Goal: Task Accomplishment & Management: Complete application form

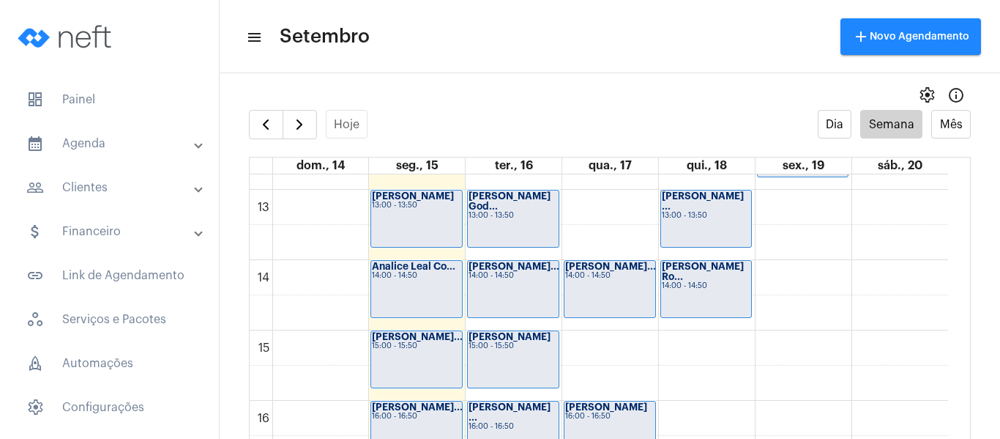
scroll to position [862, 0]
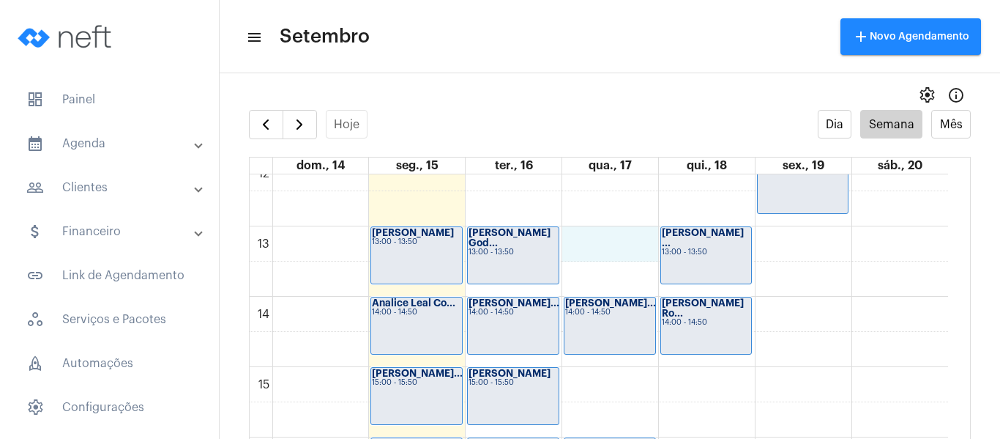
click at [592, 242] on div "00 01 02 03 04 05 06 07 08 09 10 11 12 13 14 15 16 17 18 19 20 21 22 23 Jéssica…" at bounding box center [599, 156] width 698 height 1687
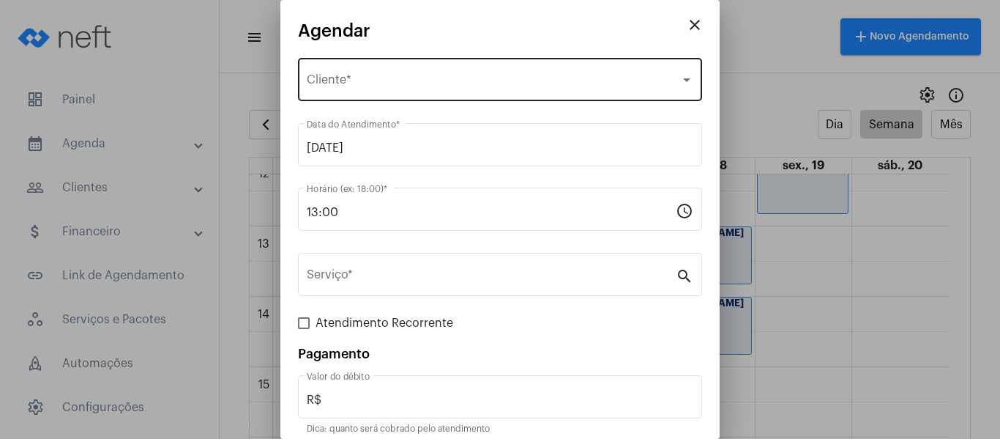
click at [380, 72] on div "Selecione o Cliente Cliente *" at bounding box center [500, 78] width 387 height 46
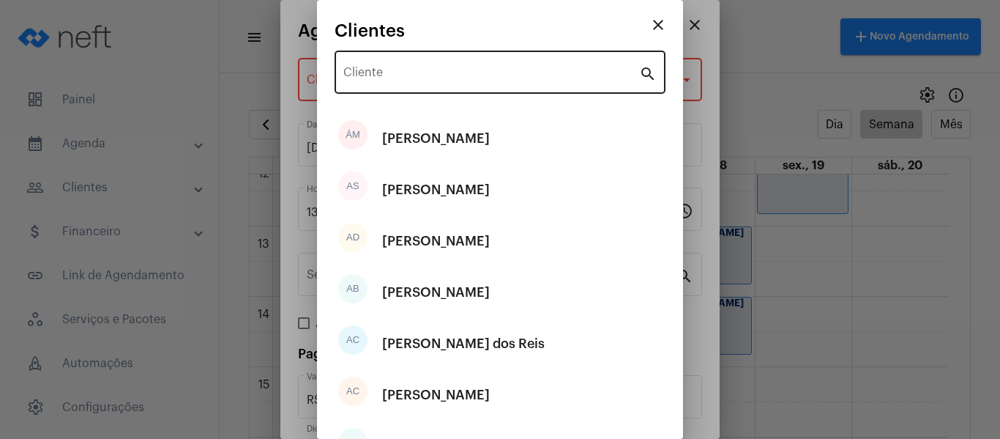
click at [387, 68] on div "Cliente" at bounding box center [491, 71] width 296 height 46
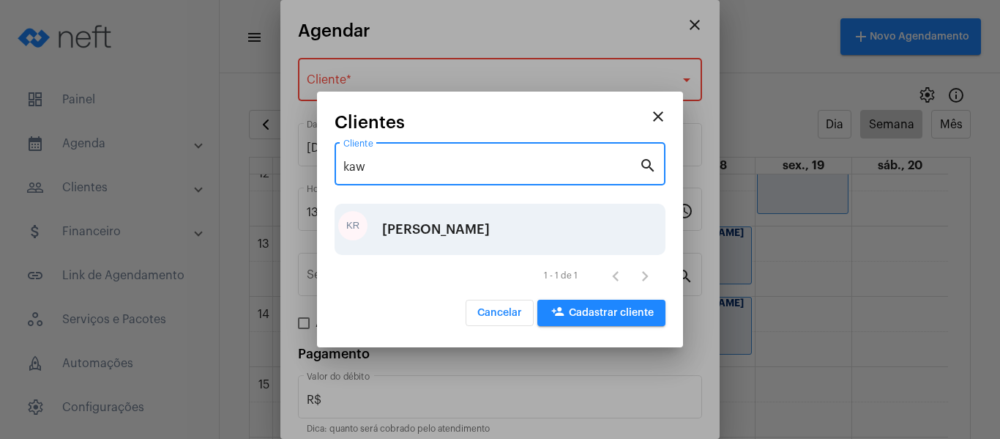
type input "kaw"
click at [445, 215] on div "[PERSON_NAME]" at bounding box center [436, 229] width 108 height 44
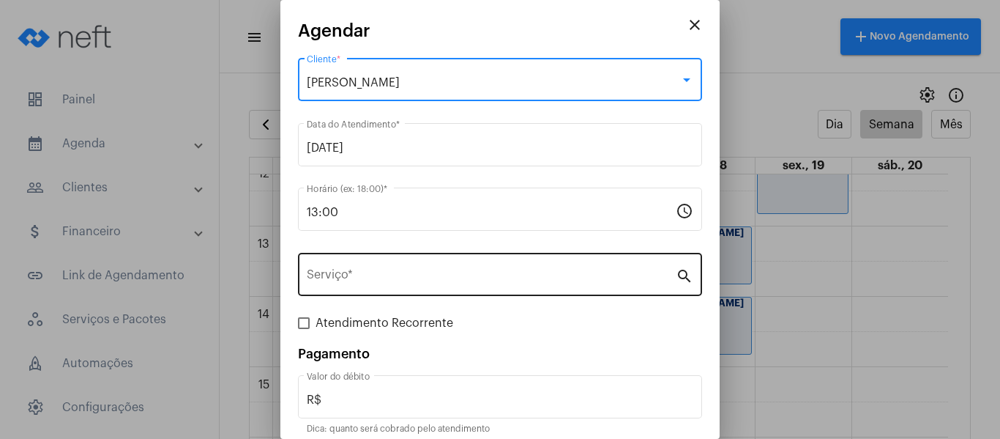
click at [436, 276] on input "Serviço *" at bounding box center [491, 277] width 369 height 13
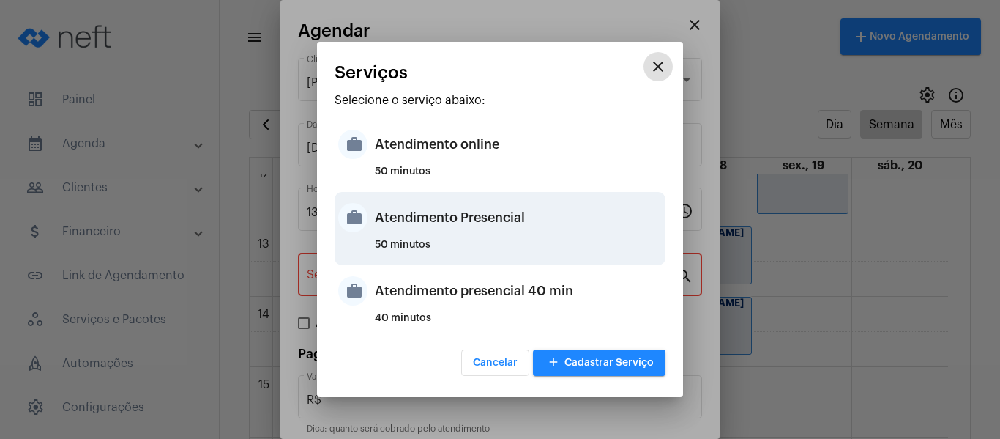
click at [454, 239] on div "Atendimento Presencial" at bounding box center [518, 217] width 287 height 44
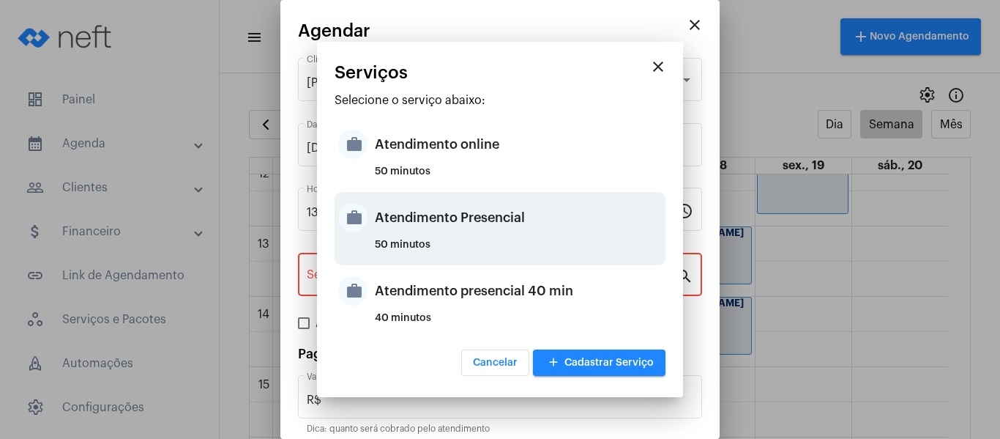
type input "Atendimento Presencial"
type input "R$ 0"
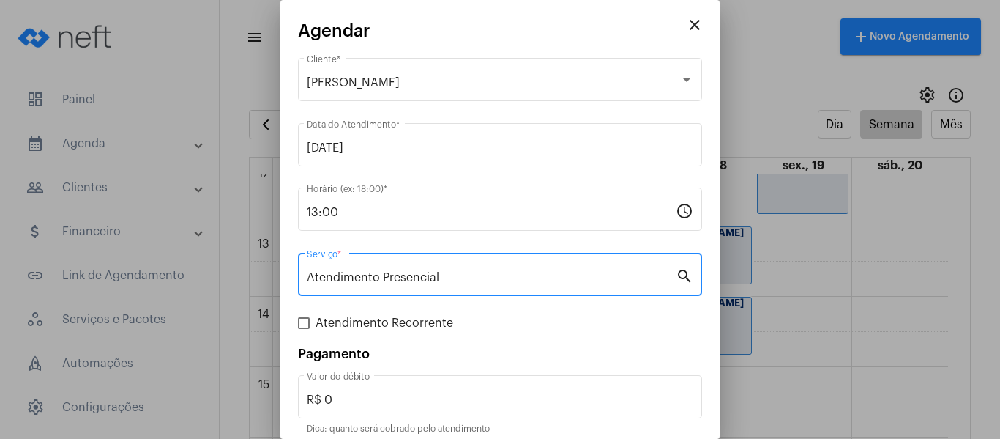
click at [381, 318] on span "Atendimento Recorrente" at bounding box center [385, 323] width 138 height 18
click at [304, 329] on input "Atendimento Recorrente" at bounding box center [303, 329] width 1 height 1
checkbox input "true"
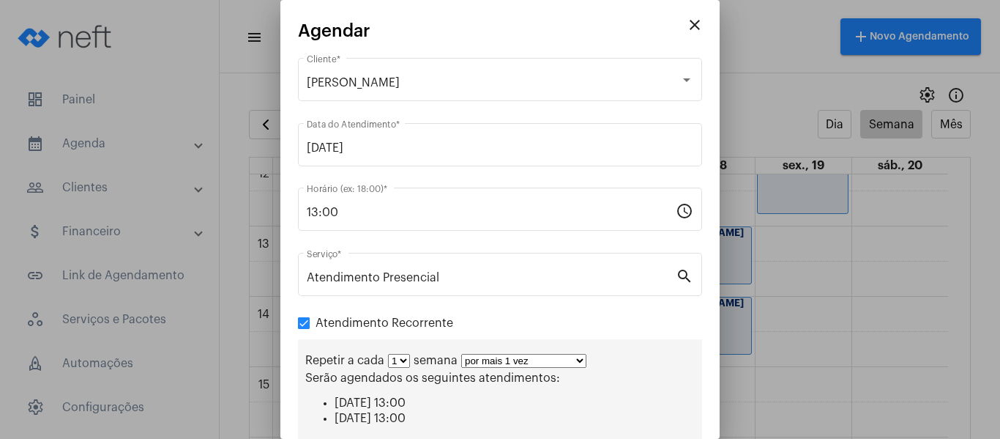
click at [489, 358] on select "por mais 1 vez por mais 2 vezes por mais 3 vezes por mais 4 vezes por mais 5 ve…" at bounding box center [523, 361] width 125 height 14
select select "3: 4"
click at [461, 354] on select "por mais 1 vez por mais 2 vezes por mais 3 vezes por mais 4 vezes por mais 5 ve…" at bounding box center [523, 361] width 125 height 14
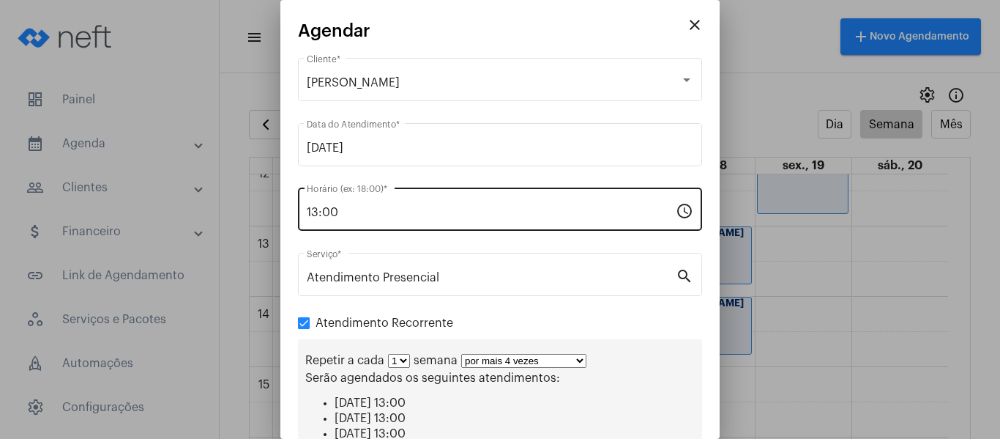
scroll to position [226, 0]
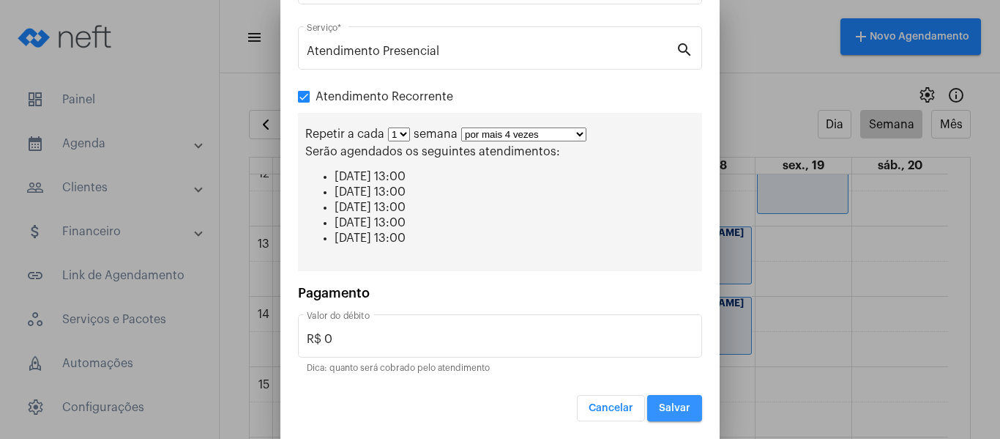
click at [679, 411] on button "Salvar" at bounding box center [674, 408] width 55 height 26
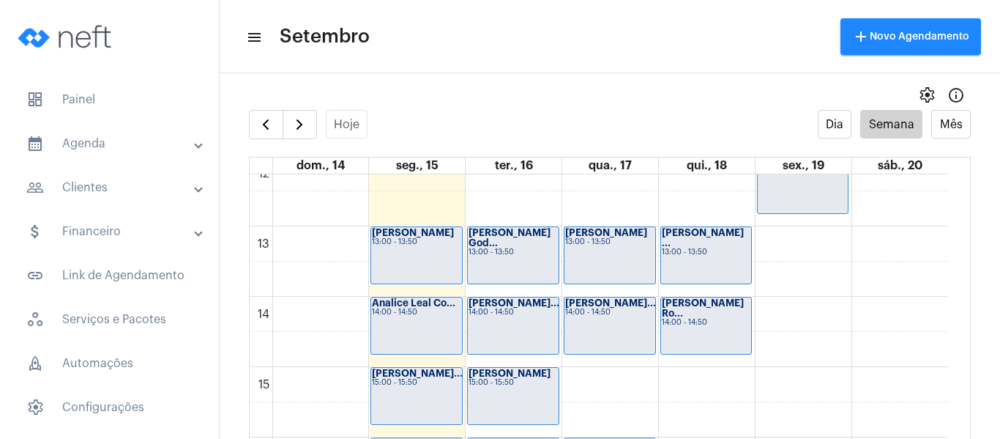
scroll to position [935, 0]
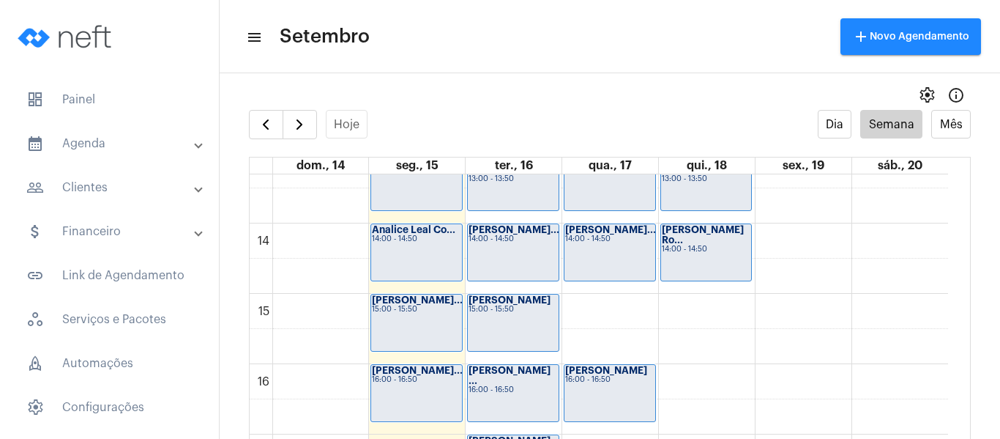
click at [678, 289] on div "00 01 02 03 04 05 06 07 08 09 10 11 12 13 14 15 16 17 18 19 20 21 22 23 Jéssica…" at bounding box center [599, 82] width 698 height 1687
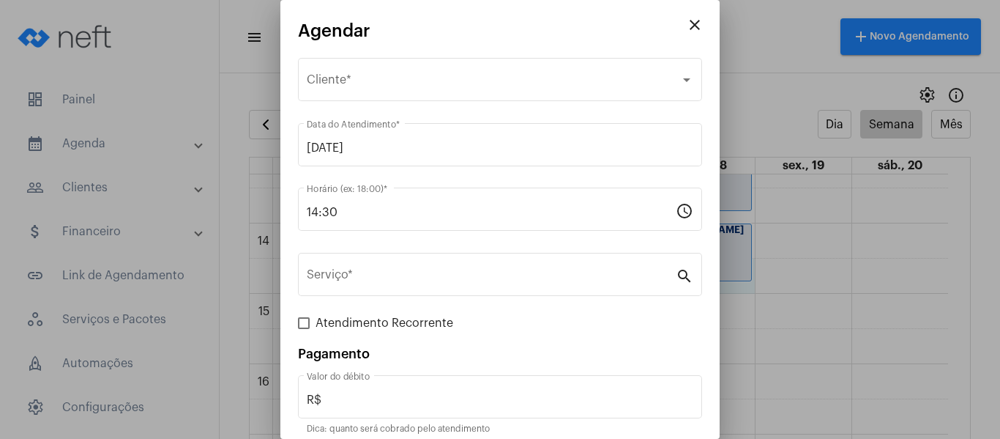
click at [690, 24] on mat-icon "close" at bounding box center [695, 25] width 18 height 18
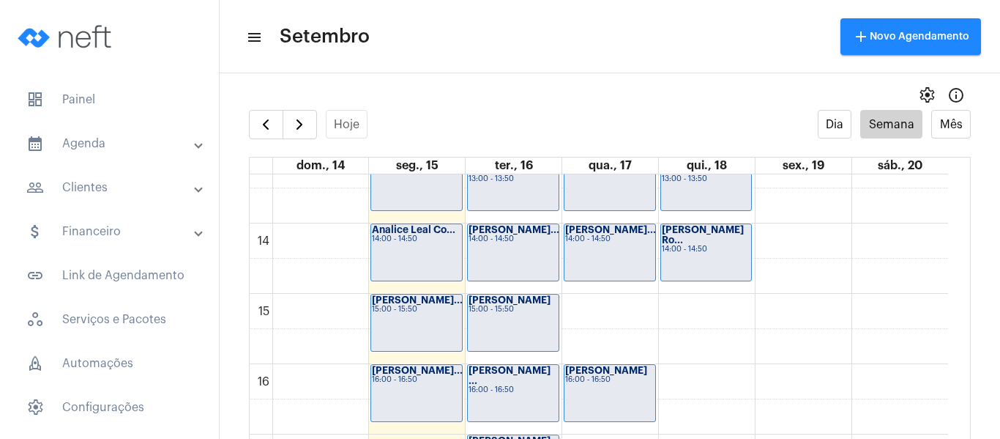
click at [699, 305] on div "00 01 02 03 04 05 06 07 08 09 10 11 12 13 14 15 16 17 18 19 20 21 22 23 Jéssica…" at bounding box center [599, 82] width 698 height 1687
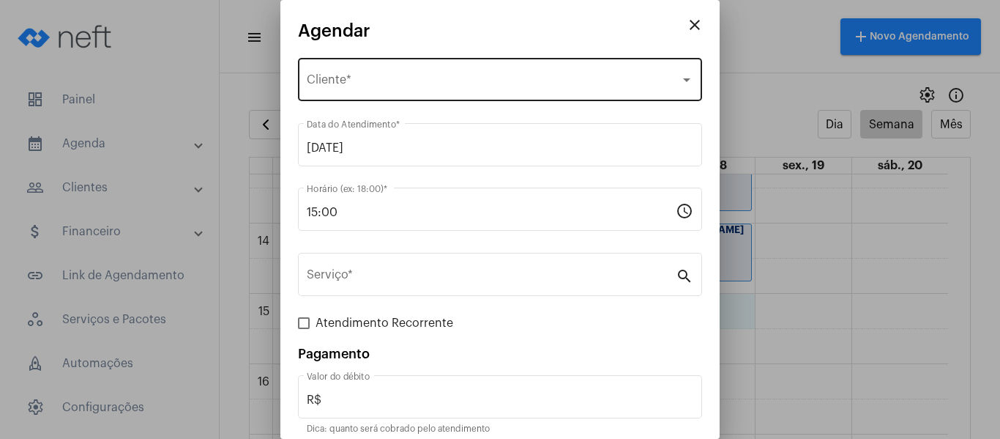
click at [479, 67] on div "Selecione o Cliente Cliente *" at bounding box center [500, 78] width 387 height 46
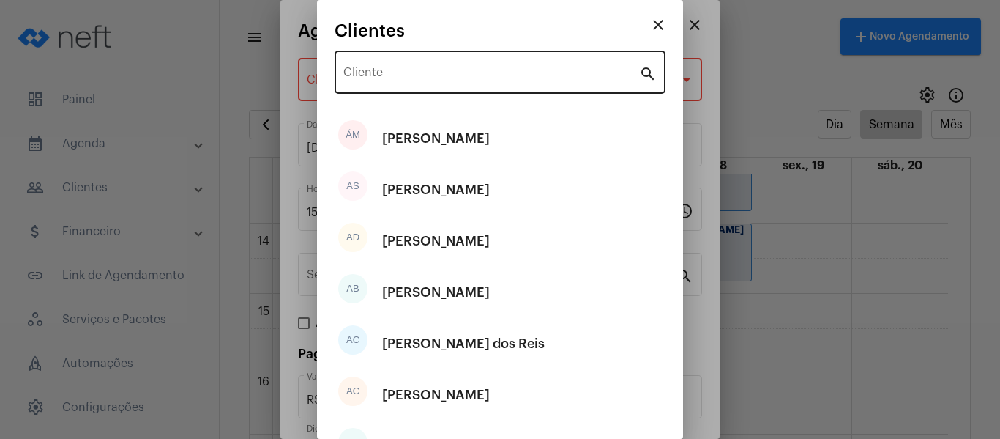
click at [470, 68] on div "Cliente" at bounding box center [491, 71] width 296 height 46
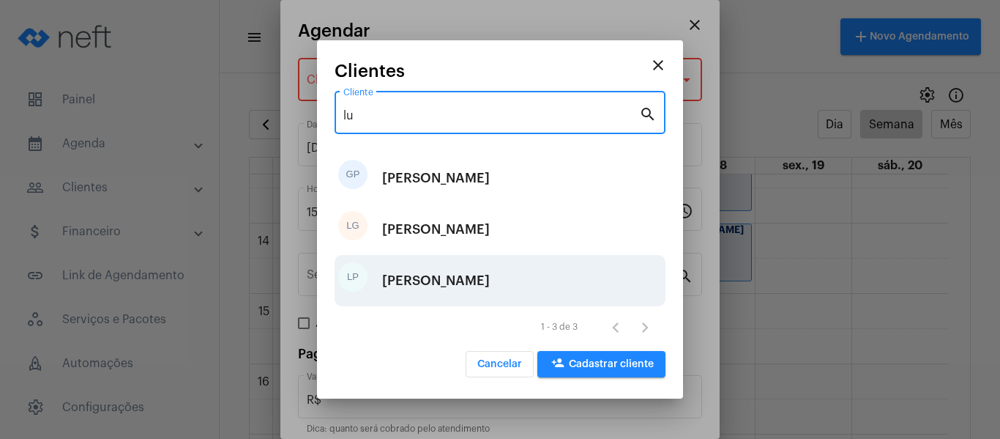
type input "lu"
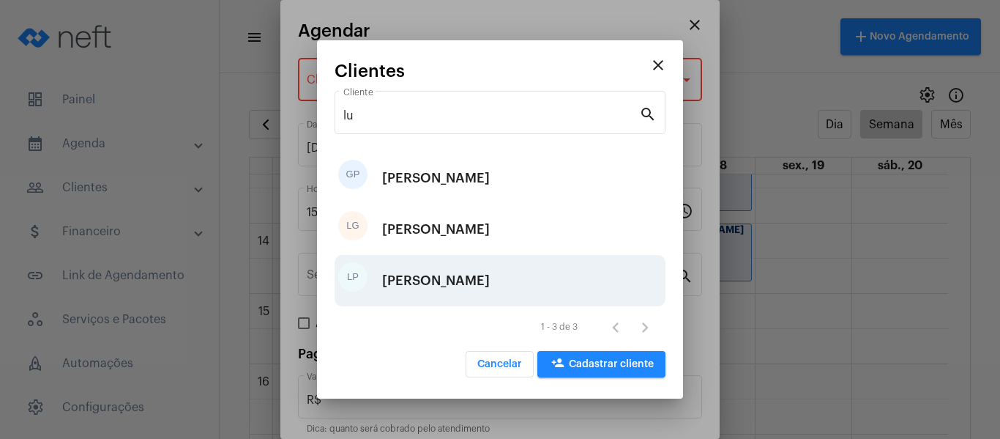
click at [447, 275] on div "[PERSON_NAME]" at bounding box center [436, 280] width 108 height 44
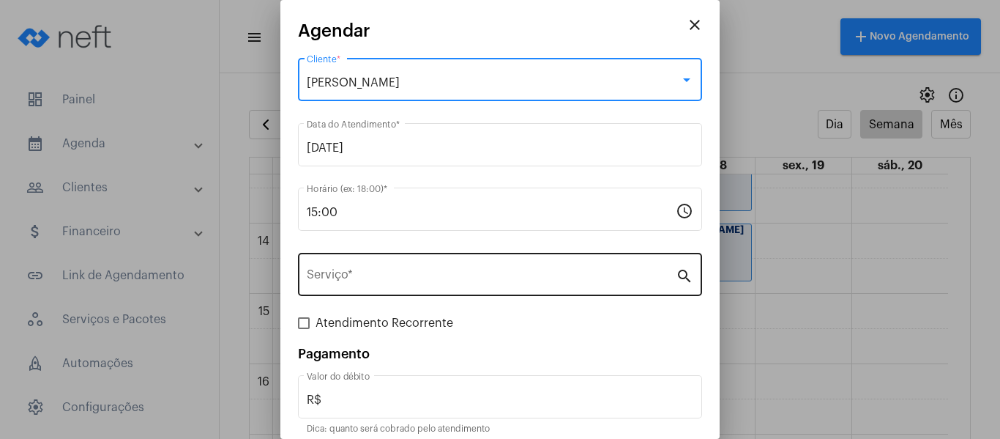
click at [433, 281] on input "Serviço *" at bounding box center [491, 277] width 369 height 13
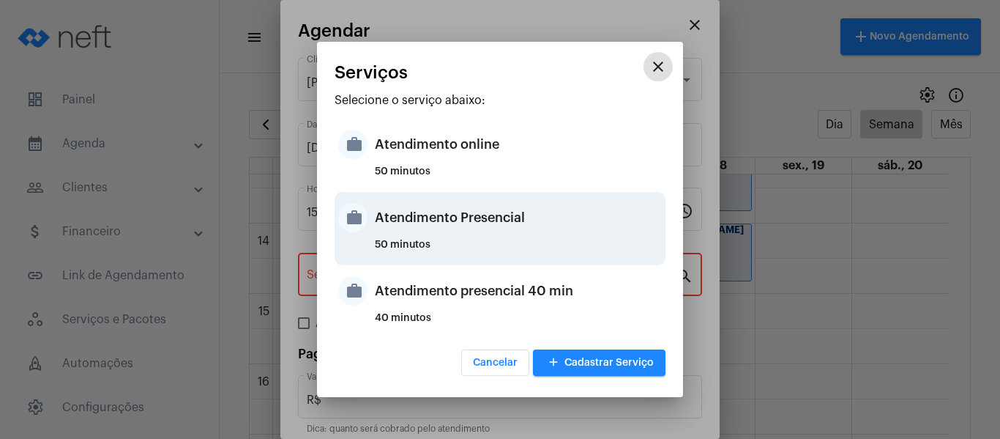
click at [464, 229] on div "Atendimento Presencial" at bounding box center [518, 217] width 287 height 44
type input "Atendimento Presencial"
type input "R$ 0"
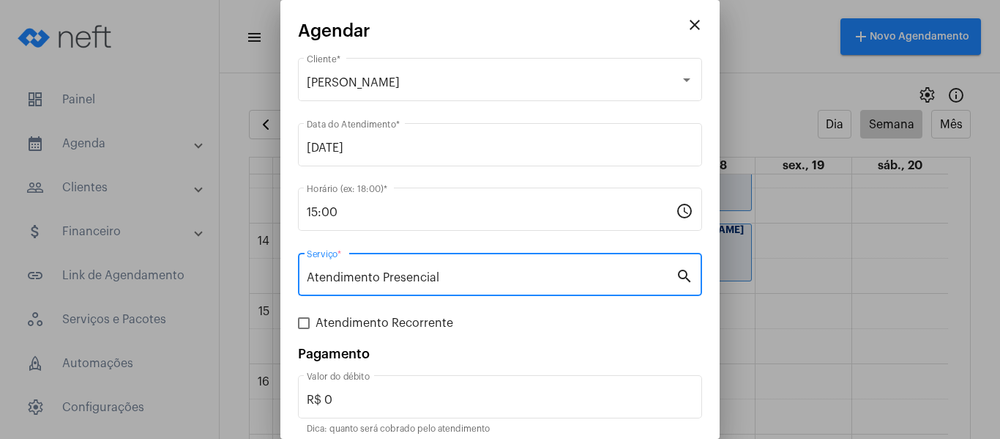
scroll to position [61, 0]
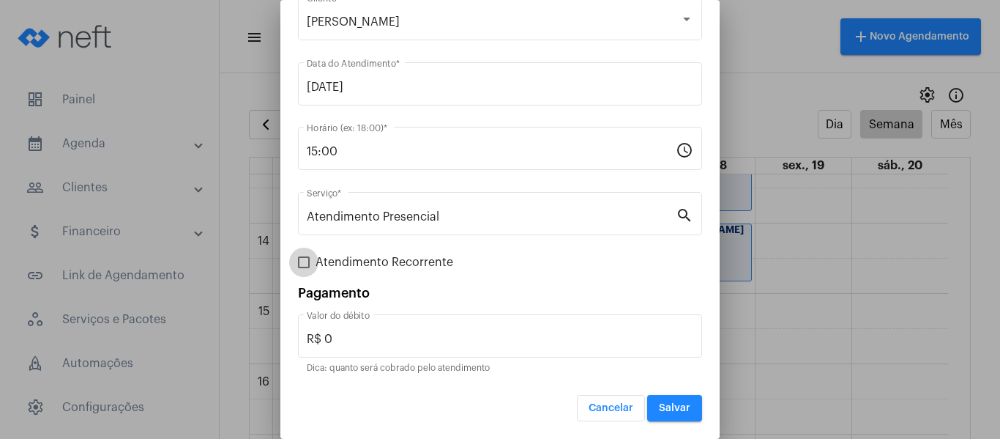
click at [397, 268] on span "Atendimento Recorrente" at bounding box center [385, 262] width 138 height 18
click at [304, 268] on input "Atendimento Recorrente" at bounding box center [303, 268] width 1 height 1
checkbox input "true"
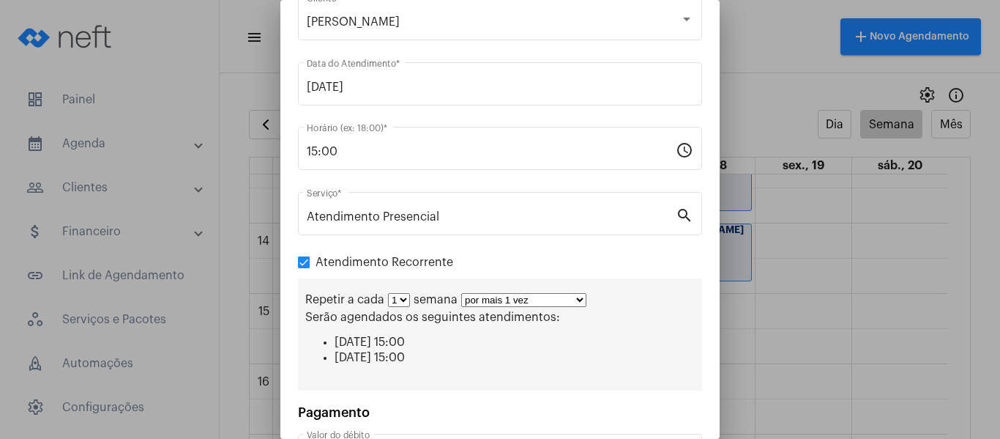
click at [527, 301] on select "por mais 1 vez por mais 2 vezes por mais 3 vezes por mais 4 vezes por mais 5 ve…" at bounding box center [523, 300] width 125 height 14
select select "3: 4"
click at [461, 293] on select "por mais 1 vez por mais 2 vezes por mais 3 vezes por mais 4 vezes por mais 5 ve…" at bounding box center [523, 300] width 125 height 14
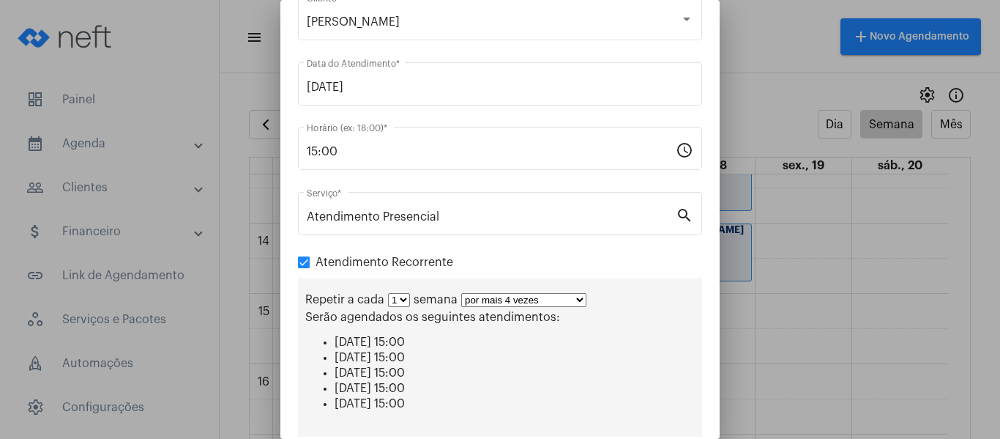
scroll to position [207, 0]
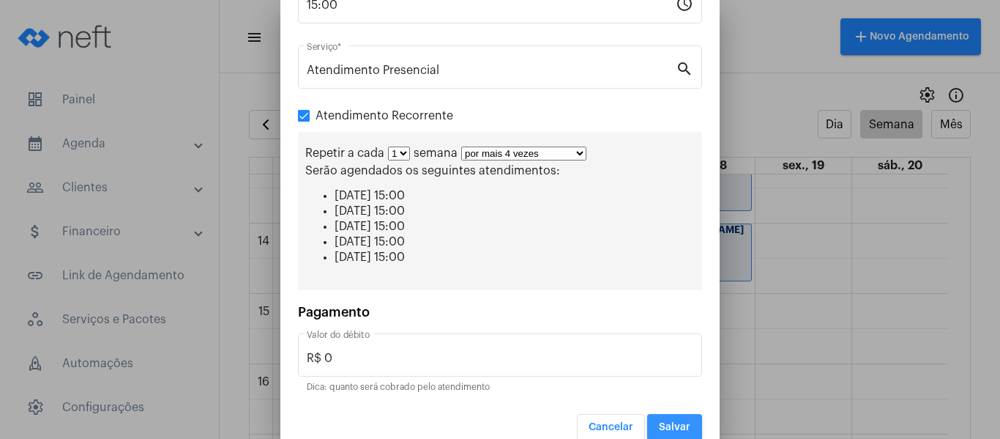
click at [664, 422] on span "Salvar" at bounding box center [674, 427] width 31 height 10
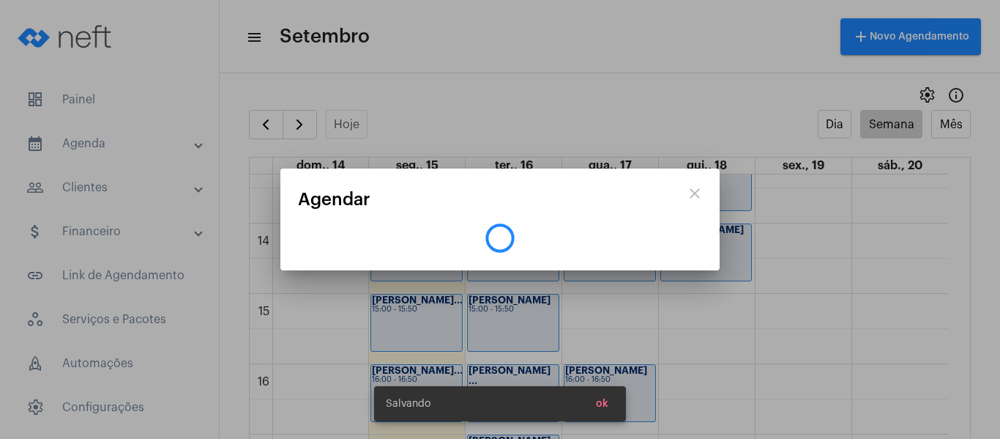
scroll to position [0, 0]
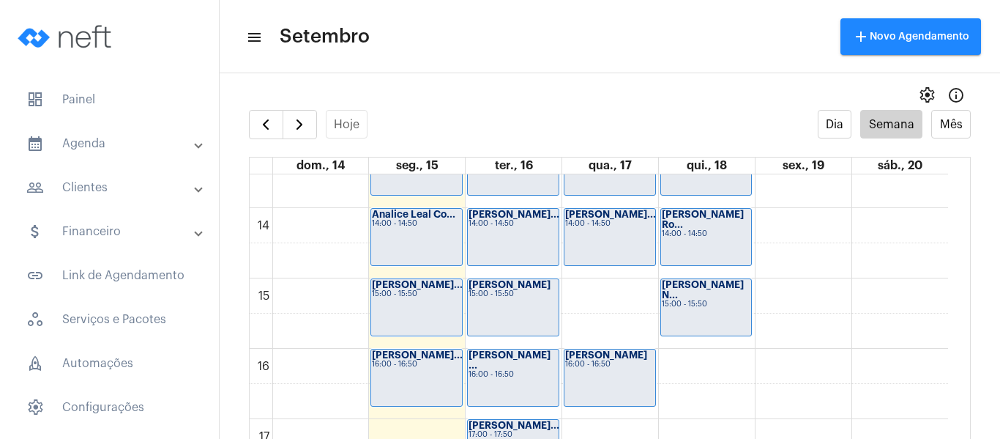
scroll to position [862, 0]
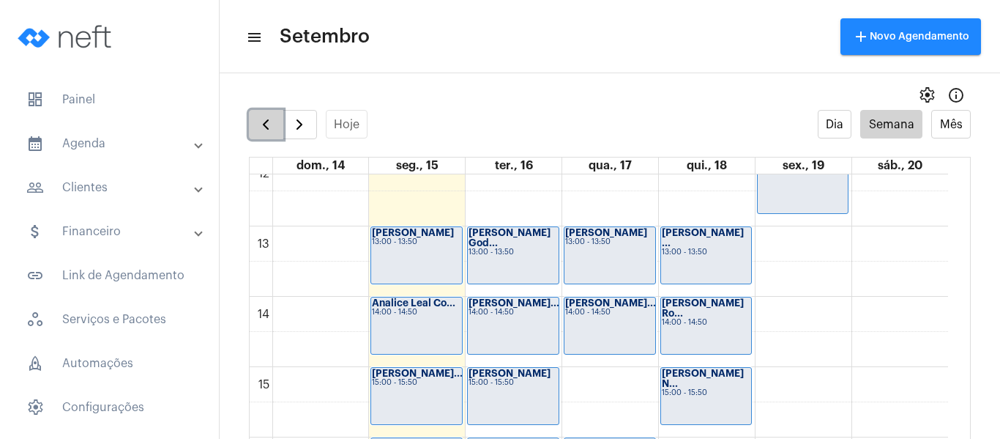
click at [266, 132] on span "button" at bounding box center [266, 125] width 18 height 18
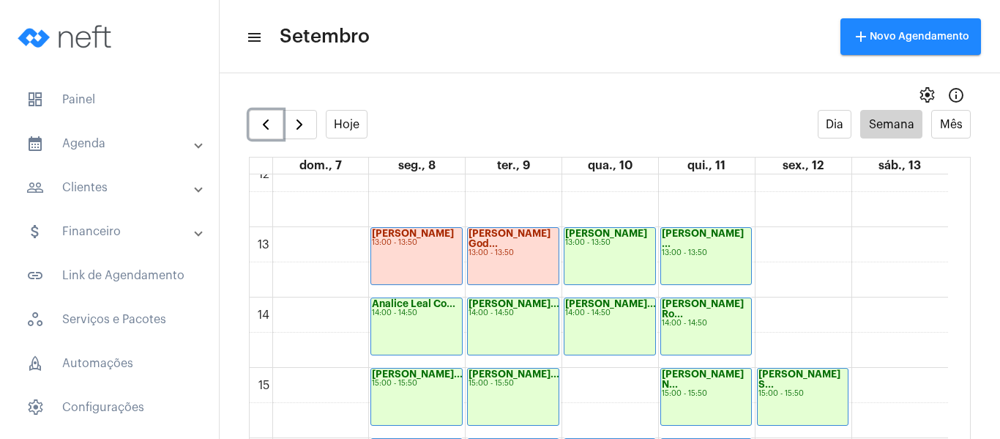
scroll to position [862, 0]
click at [400, 323] on div "Analice Leal Co... 14:00 - 14:50" at bounding box center [416, 325] width 91 height 56
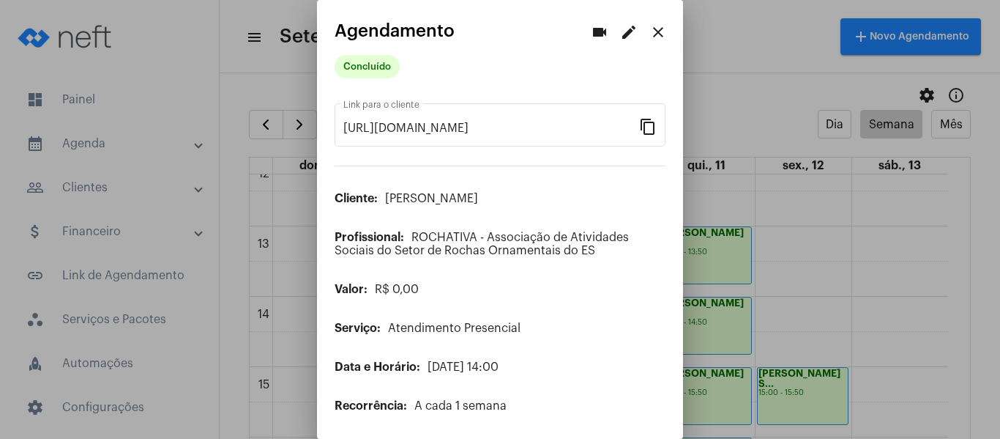
click at [623, 34] on mat-icon "edit" at bounding box center [629, 32] width 18 height 18
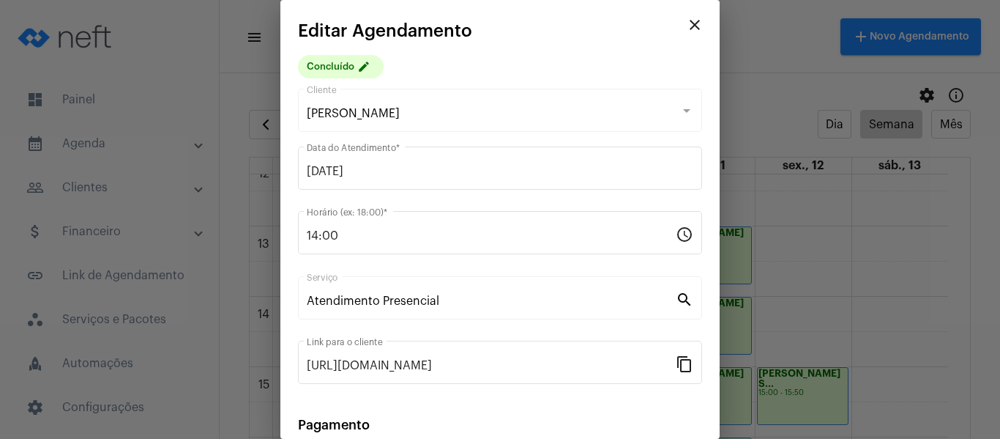
click at [686, 31] on mat-icon "close" at bounding box center [695, 25] width 18 height 18
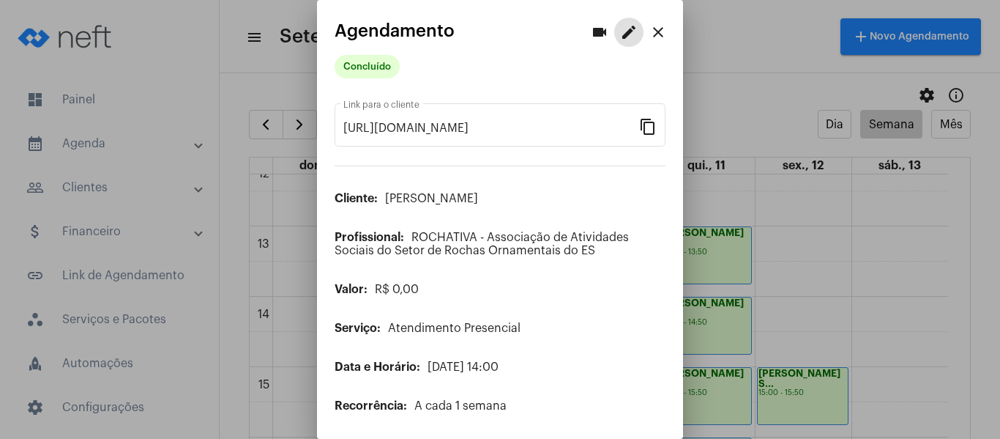
click at [656, 33] on button "close" at bounding box center [658, 32] width 29 height 29
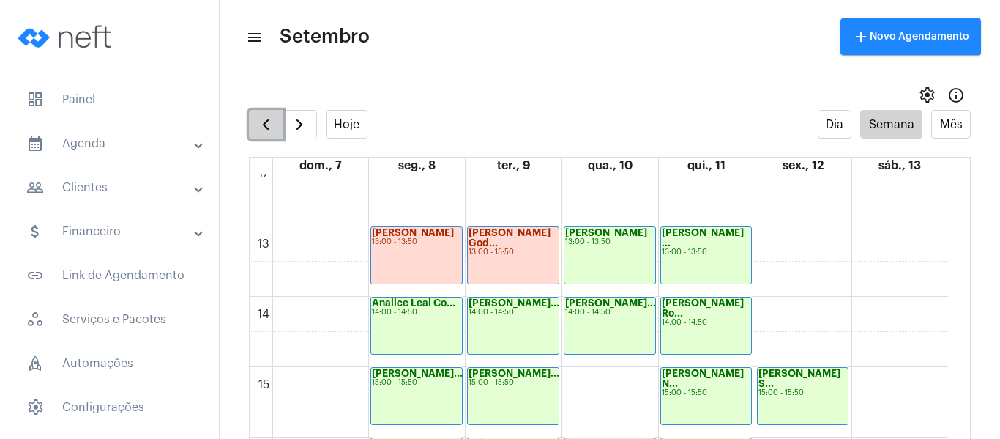
click at [263, 122] on span "button" at bounding box center [266, 125] width 18 height 18
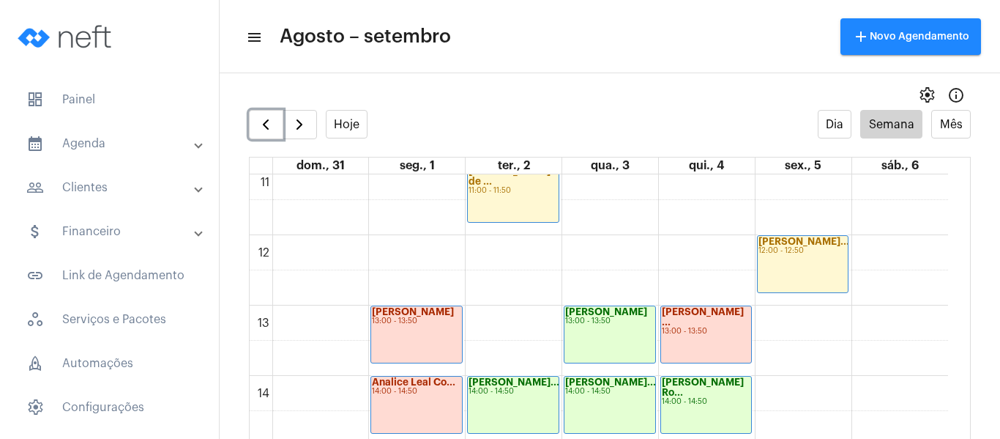
scroll to position [862, 0]
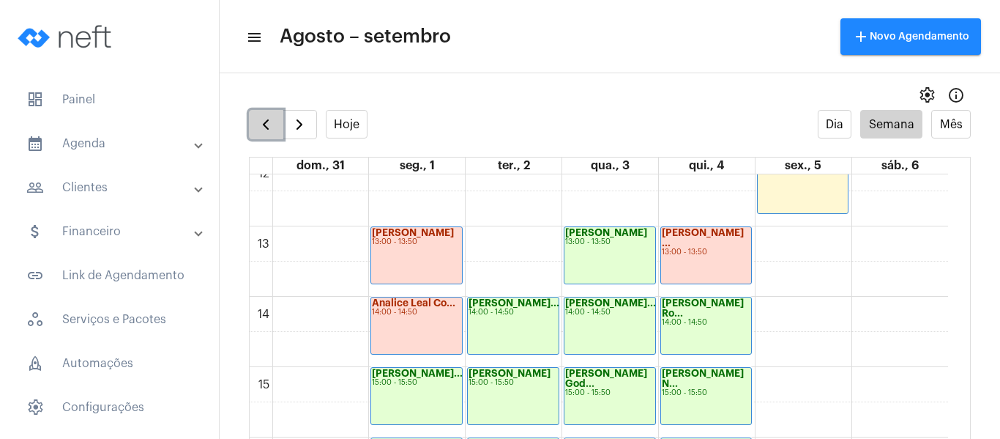
click at [267, 127] on span "button" at bounding box center [266, 125] width 18 height 18
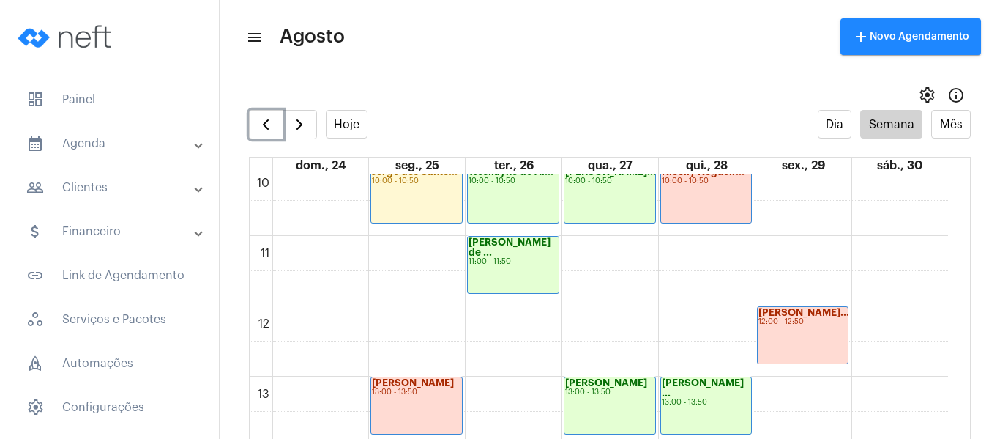
scroll to position [862, 0]
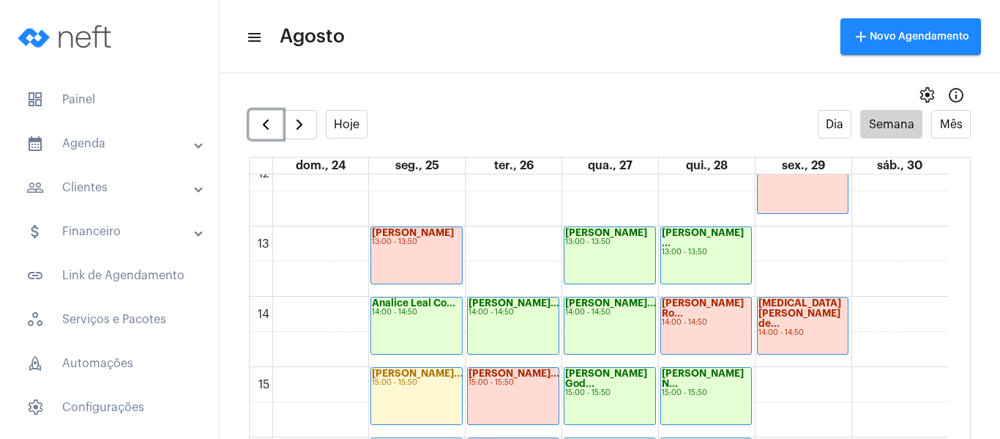
click at [428, 336] on div "Analice Leal Co... 14:00 - 14:50" at bounding box center [416, 325] width 91 height 56
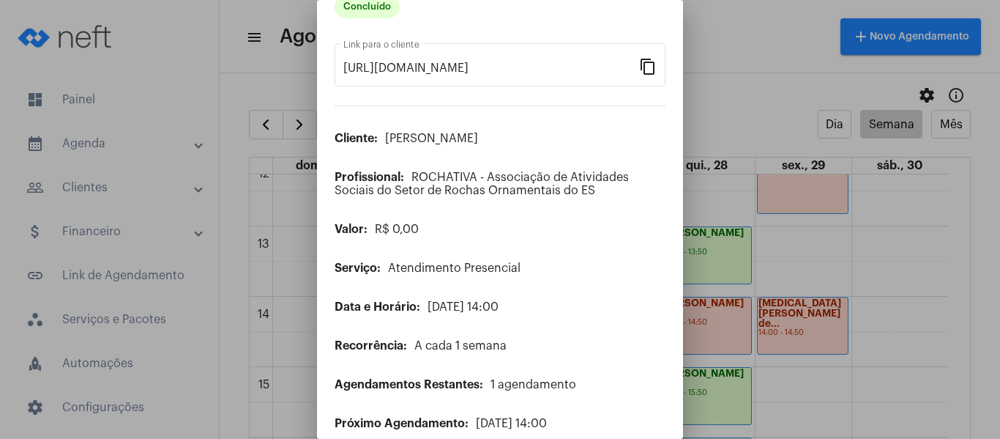
scroll to position [119, 0]
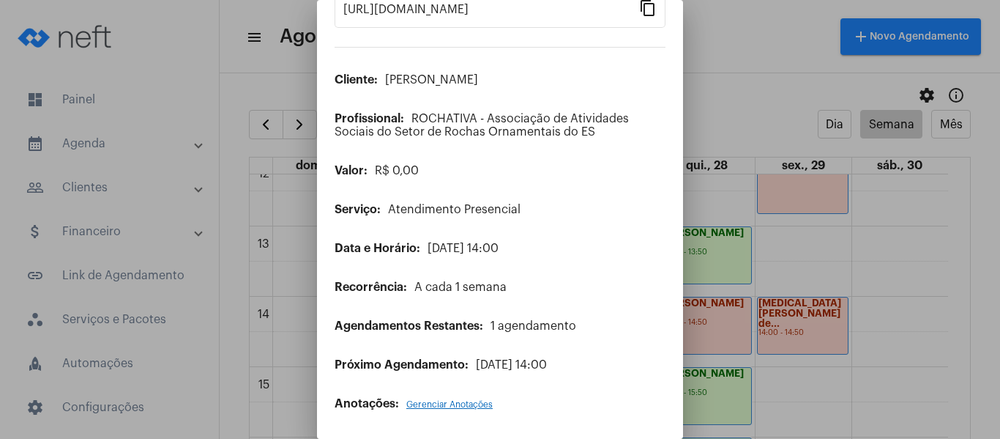
click at [445, 402] on span "Gerenciar Anotações" at bounding box center [449, 404] width 86 height 9
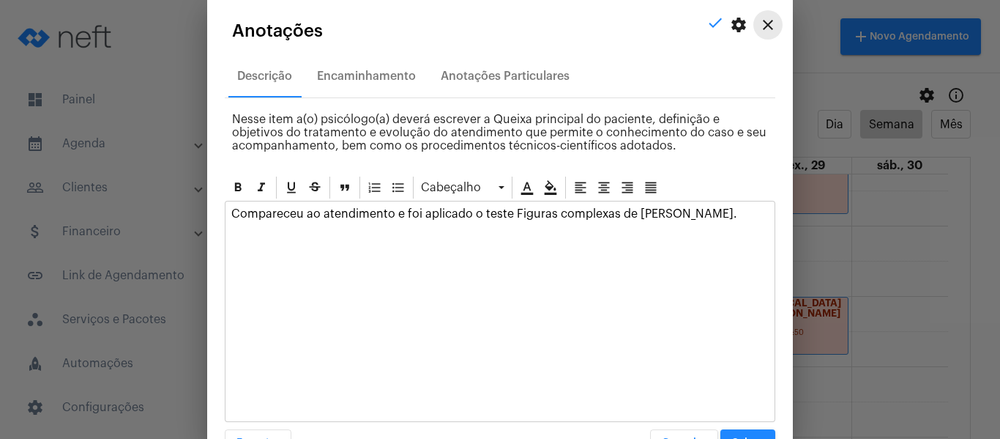
click at [759, 20] on mat-icon "close" at bounding box center [768, 25] width 18 height 18
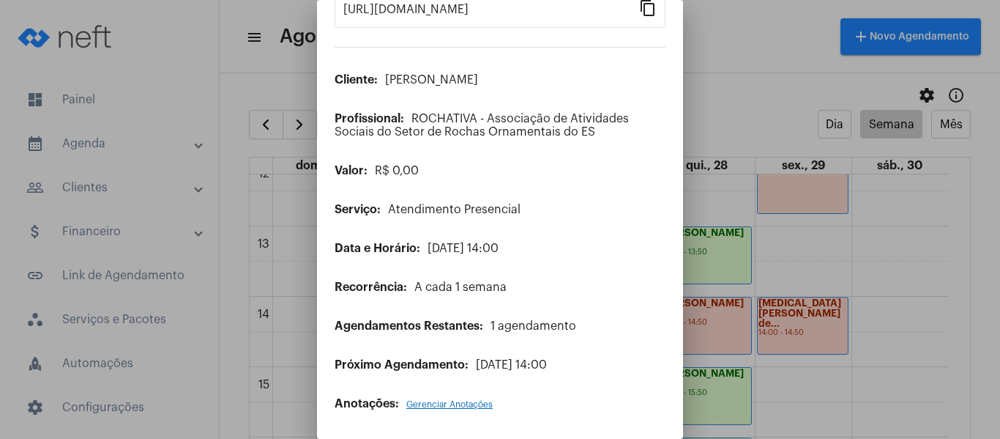
scroll to position [0, 0]
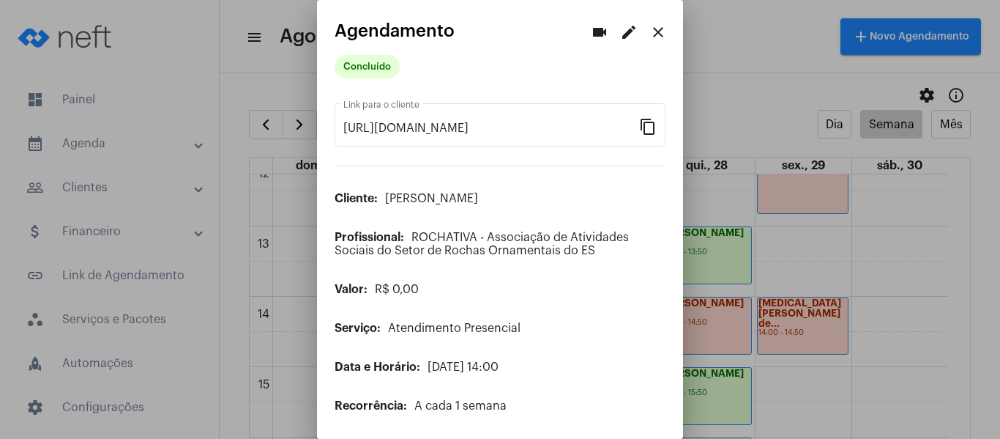
click at [649, 33] on mat-icon "close" at bounding box center [658, 32] width 18 height 18
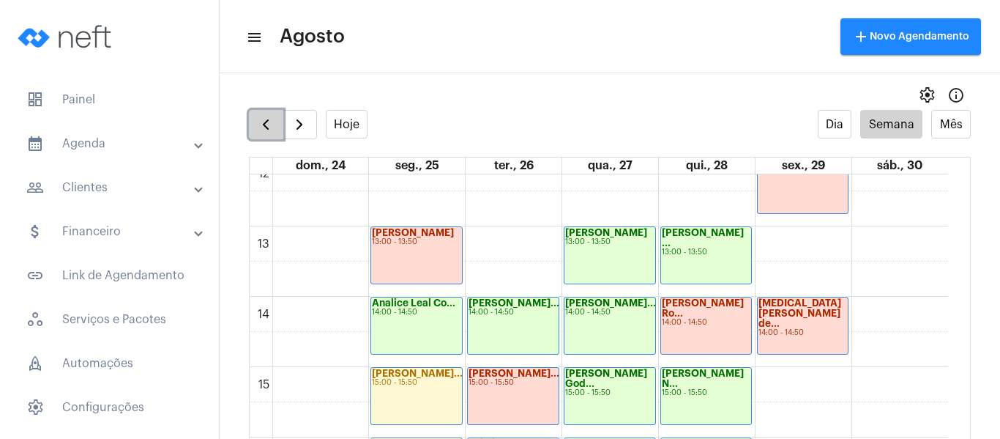
click at [276, 123] on button "button" at bounding box center [266, 124] width 34 height 29
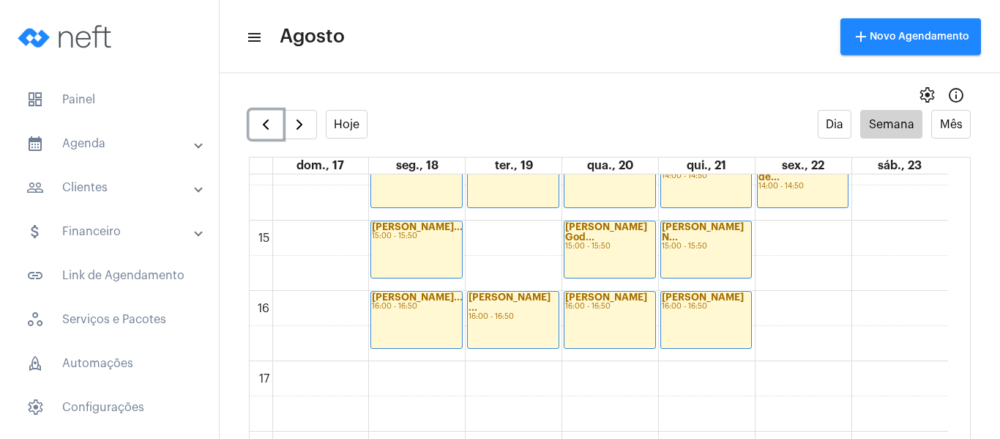
scroll to position [862, 0]
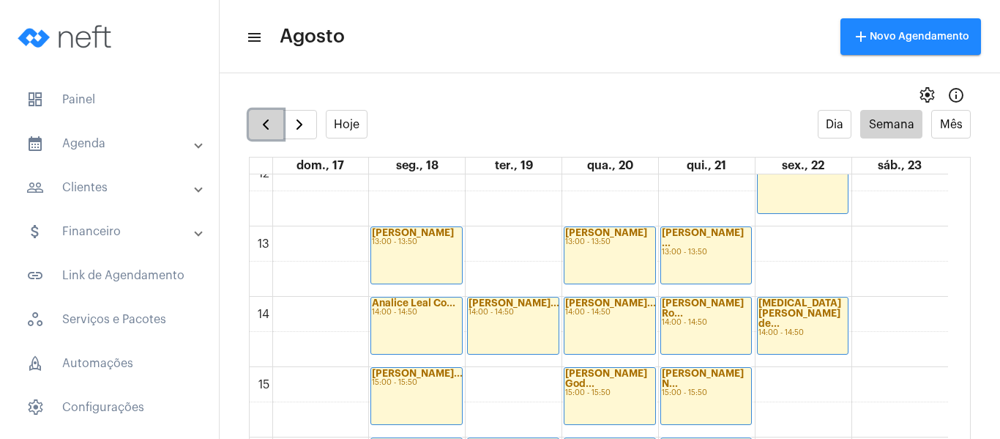
click at [268, 120] on span "button" at bounding box center [266, 125] width 18 height 18
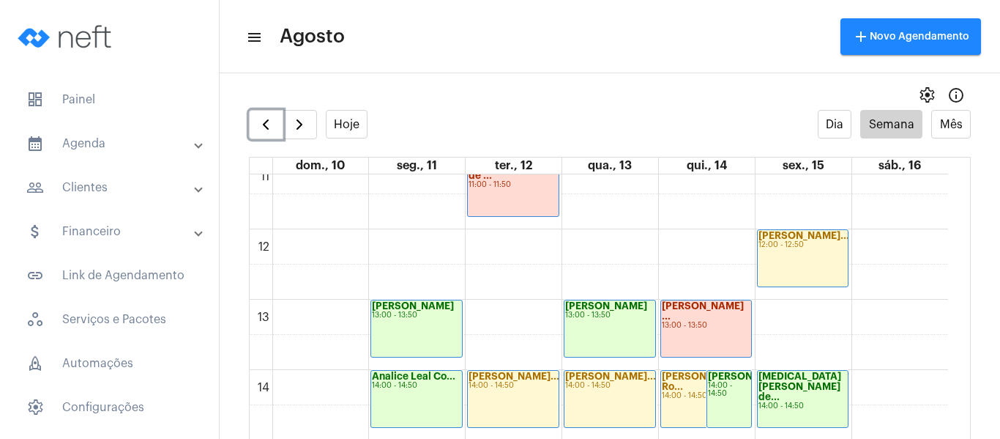
scroll to position [862, 0]
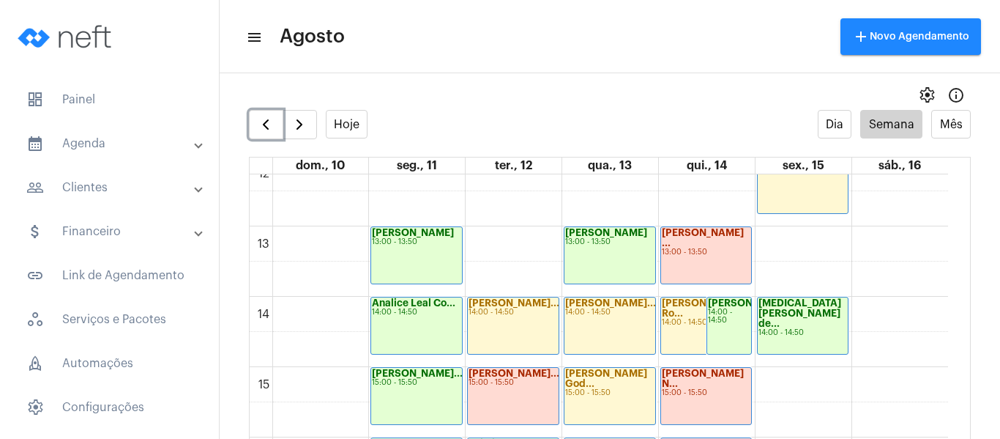
click at [396, 320] on div "Analice Leal Co... 14:00 - 14:50" at bounding box center [416, 325] width 91 height 56
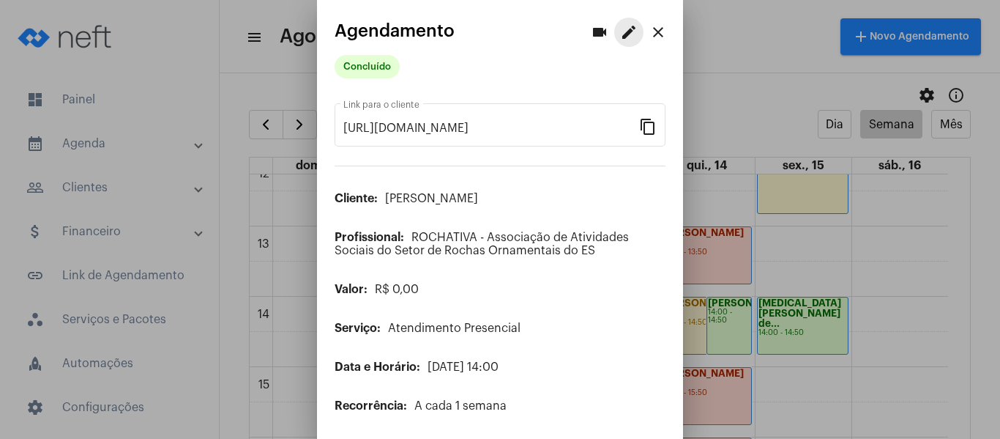
click at [624, 26] on mat-icon "edit" at bounding box center [629, 32] width 18 height 18
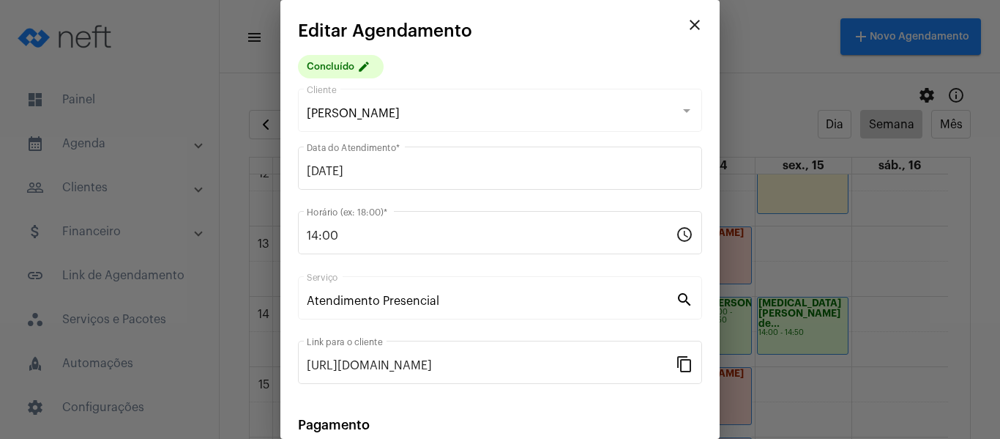
scroll to position [192, 0]
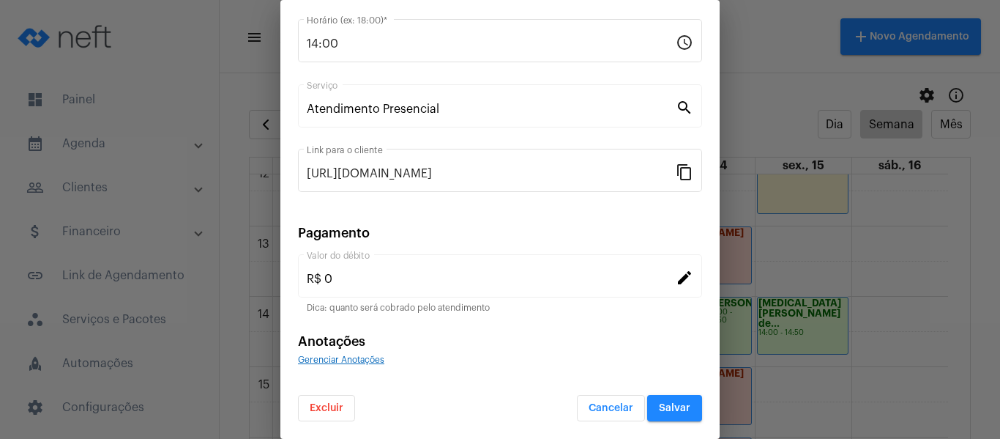
click at [365, 360] on span "Gerenciar Anotações" at bounding box center [341, 359] width 86 height 9
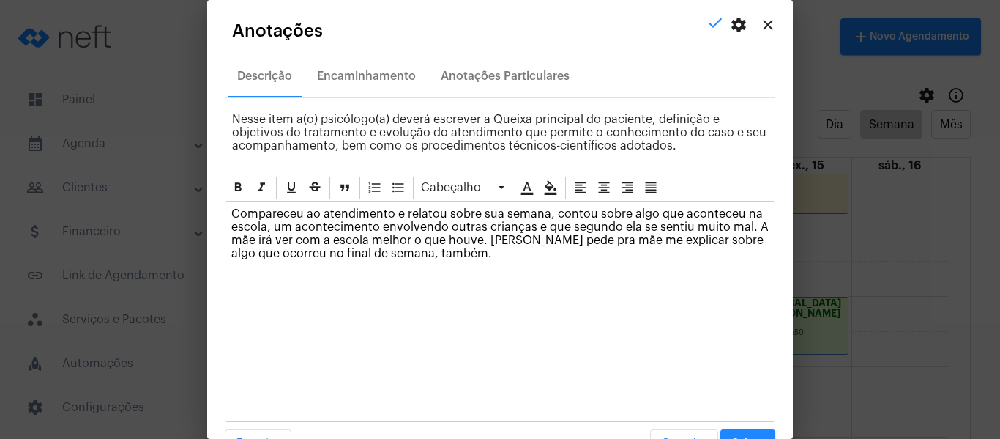
click at [762, 23] on mat-icon "close" at bounding box center [768, 25] width 18 height 18
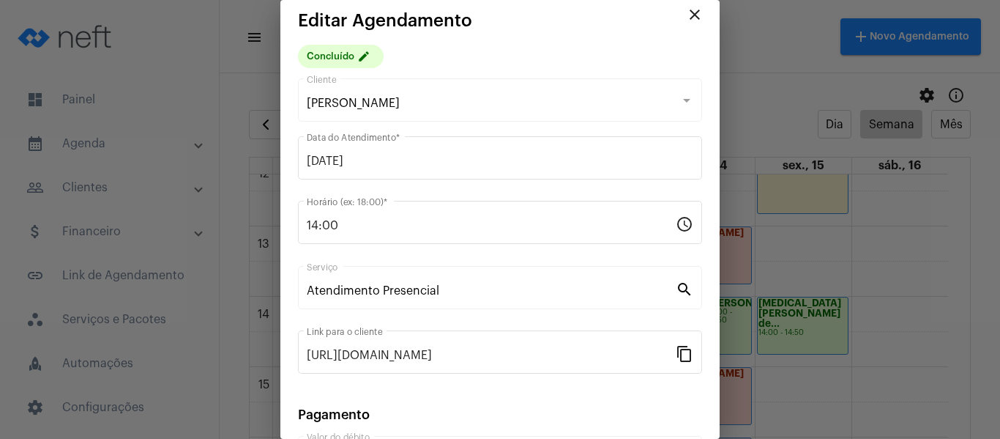
scroll to position [0, 0]
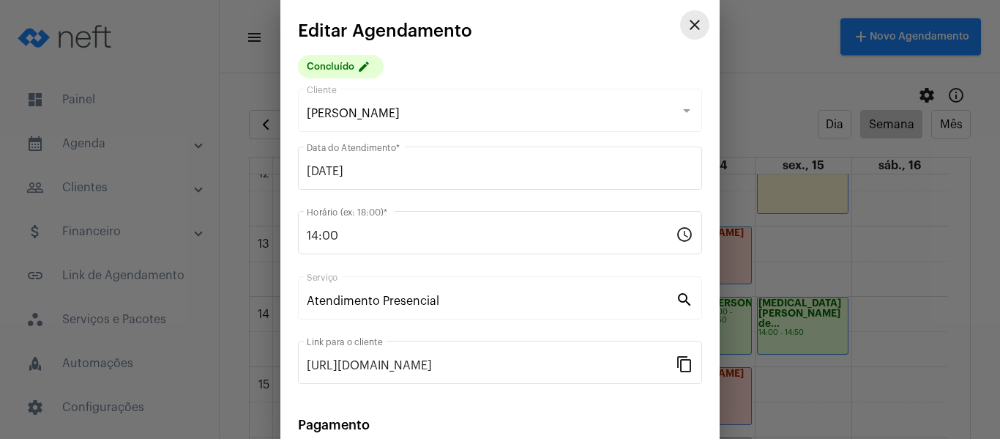
click at [686, 22] on mat-icon "close" at bounding box center [695, 25] width 18 height 18
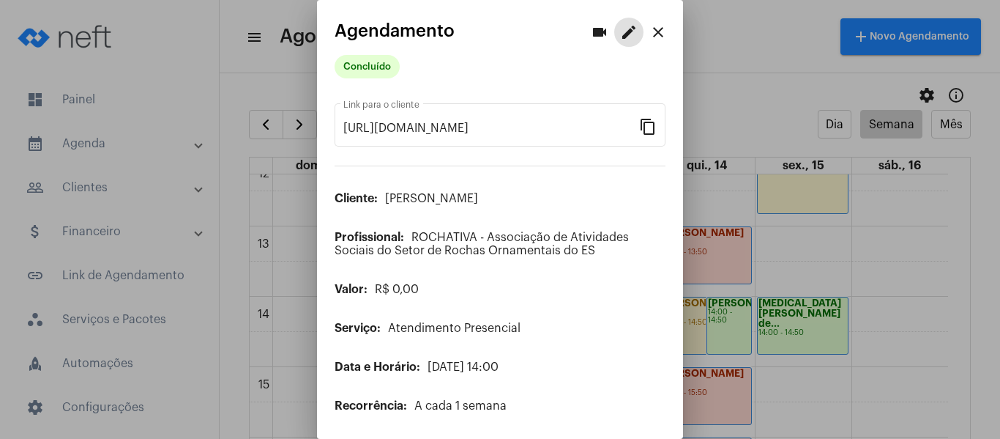
click at [654, 31] on mat-icon "close" at bounding box center [658, 32] width 18 height 18
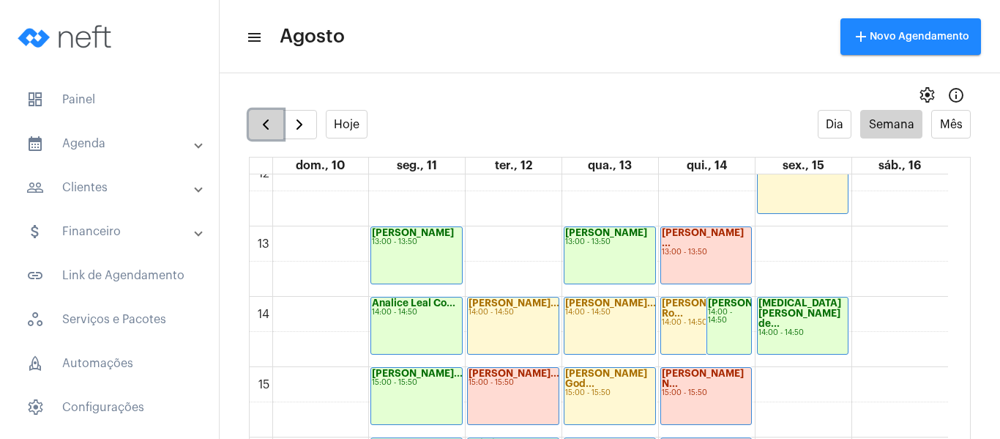
click at [260, 125] on span "button" at bounding box center [266, 125] width 18 height 18
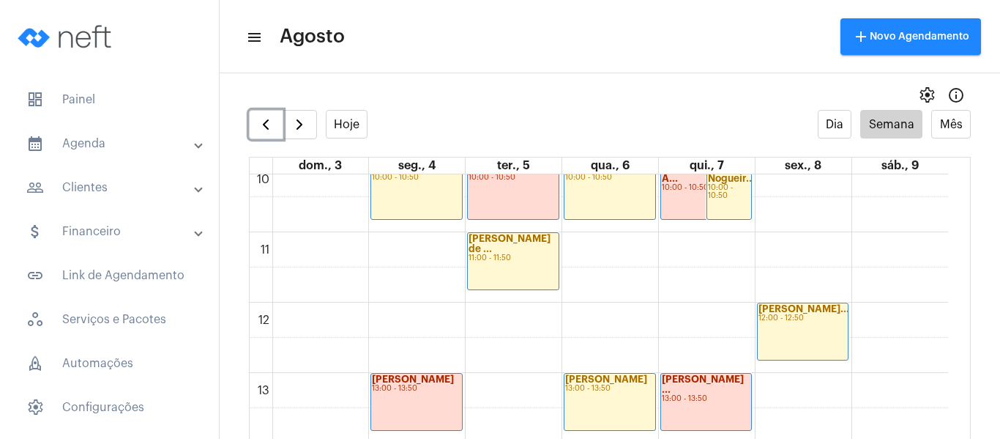
scroll to position [935, 0]
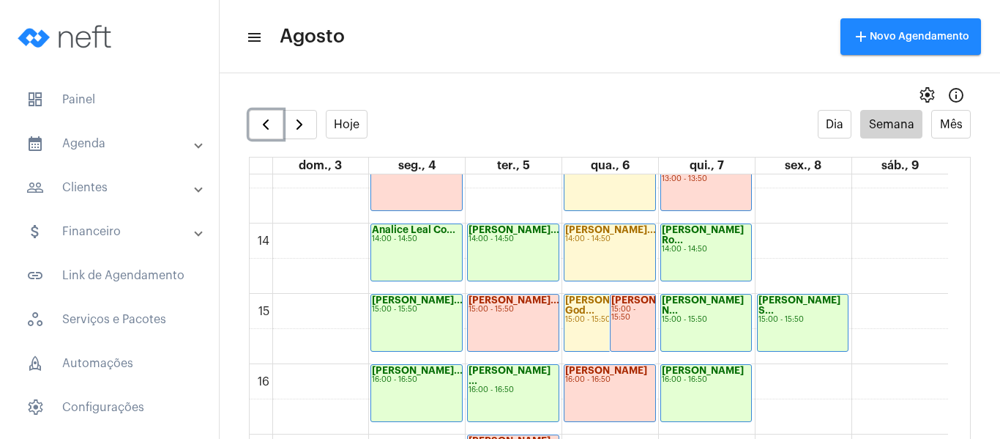
click at [406, 258] on div "Analice Leal Co... 14:00 - 14:50" at bounding box center [416, 252] width 91 height 56
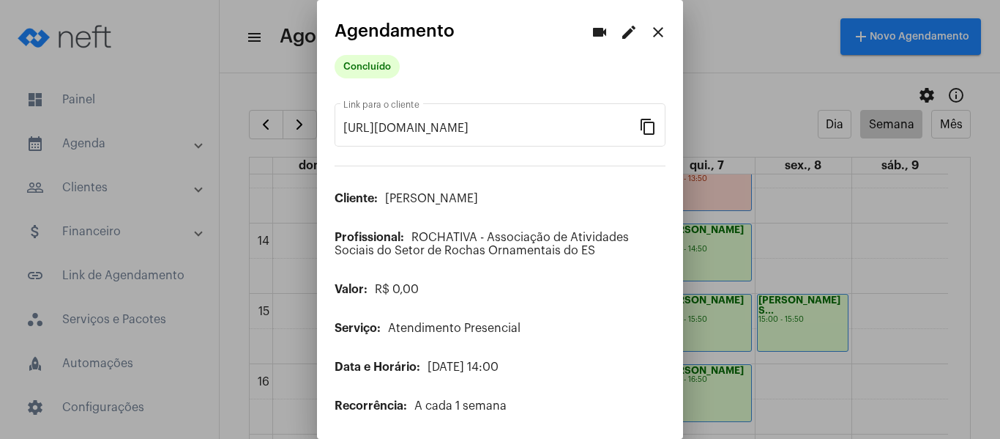
click at [620, 36] on mat-icon "edit" at bounding box center [629, 32] width 18 height 18
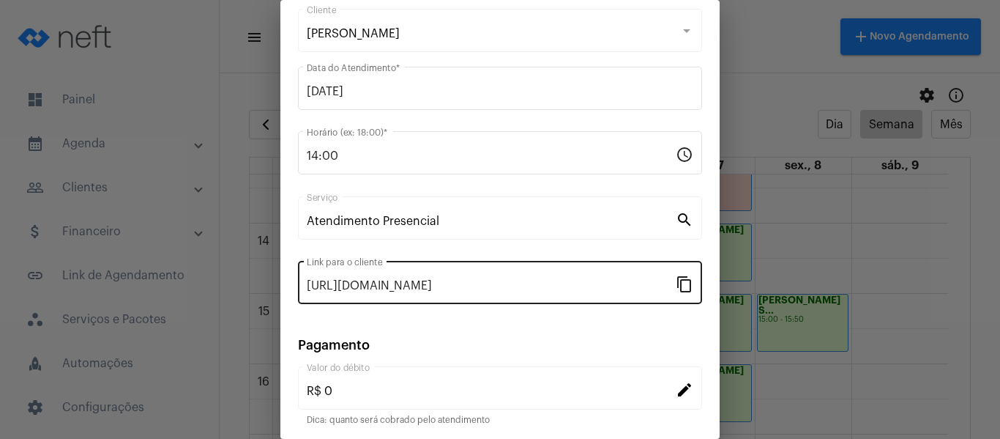
scroll to position [192, 0]
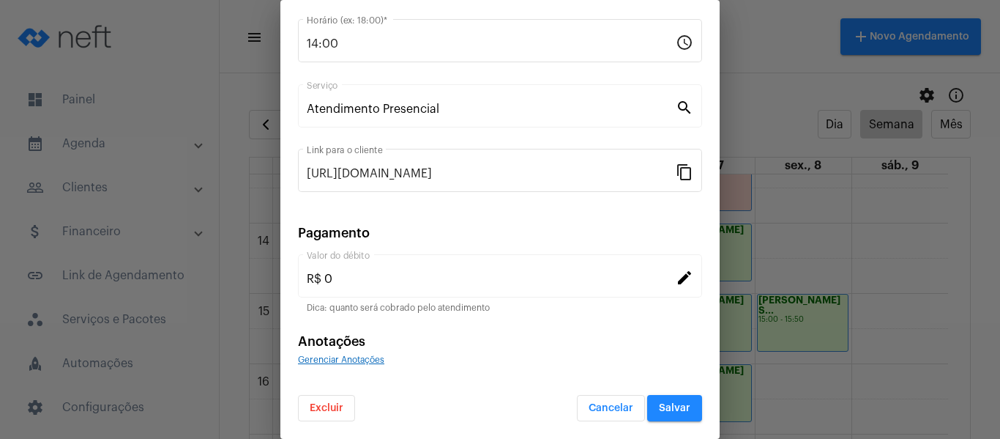
click at [358, 365] on form "Analice [PERSON_NAME] Cliente [DATE] Data do Atendimento * 14:00 Horário (ex: 1…" at bounding box center [500, 157] width 404 height 527
click at [360, 363] on div "Gerenciar Anotações" at bounding box center [500, 358] width 404 height 13
click at [360, 363] on span "Gerenciar Anotações" at bounding box center [341, 359] width 86 height 9
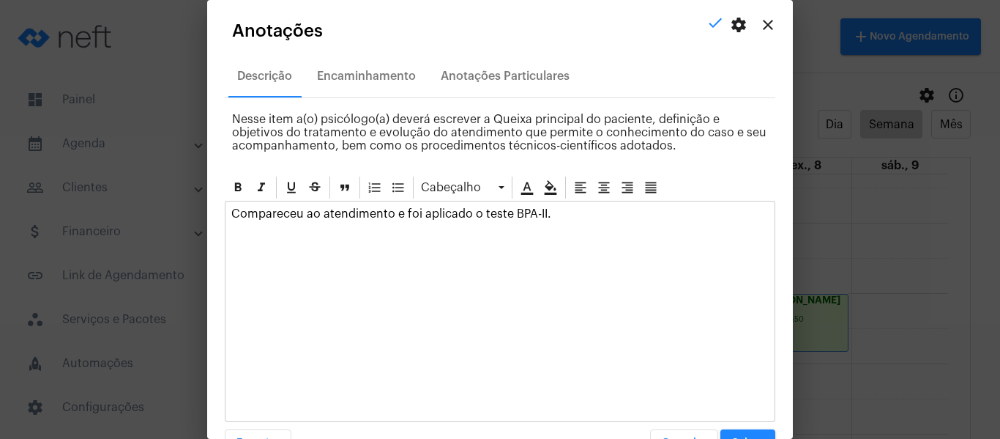
click at [761, 22] on mat-icon "close" at bounding box center [768, 25] width 18 height 18
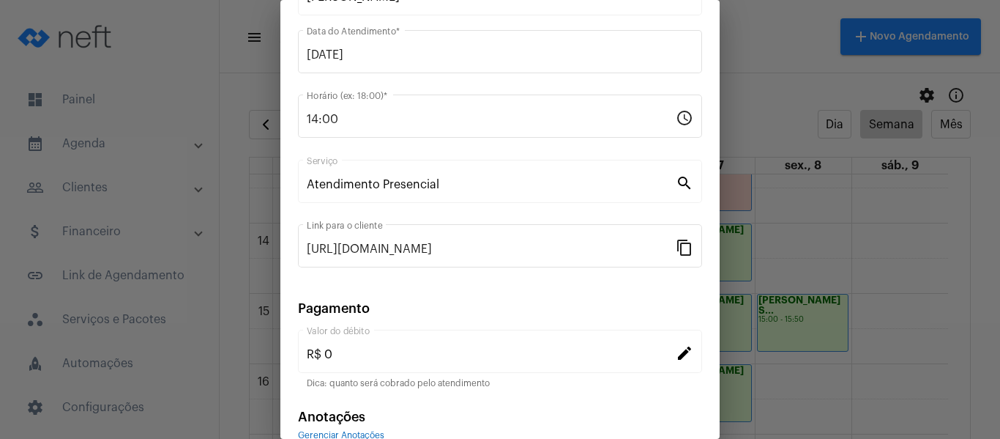
scroll to position [0, 0]
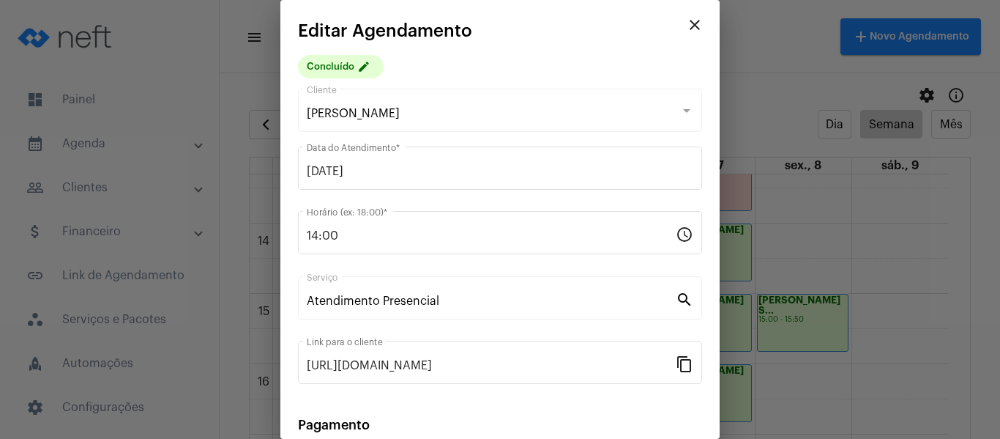
click at [686, 21] on mat-icon "close" at bounding box center [695, 25] width 18 height 18
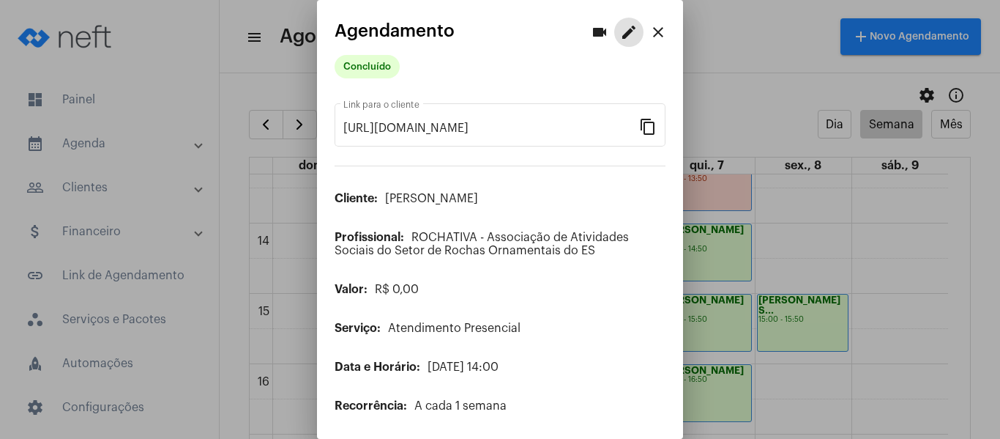
click at [649, 33] on mat-icon "close" at bounding box center [658, 32] width 18 height 18
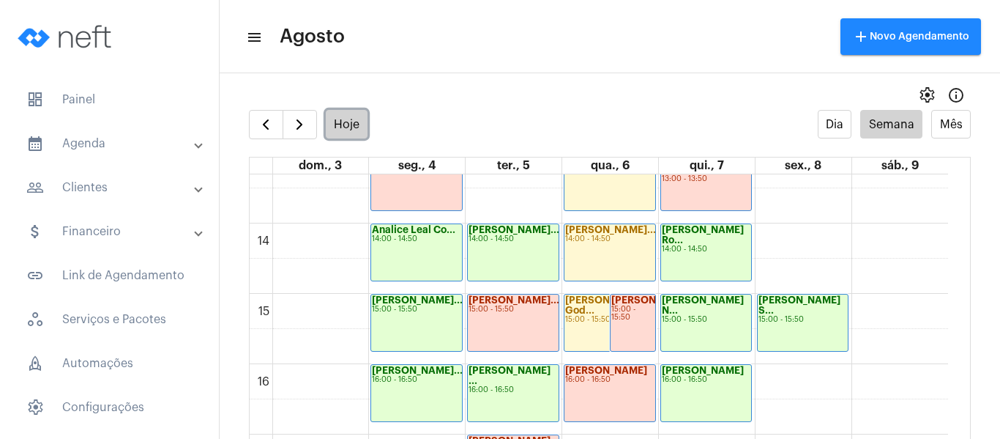
click at [362, 130] on button "Hoje" at bounding box center [347, 124] width 42 height 29
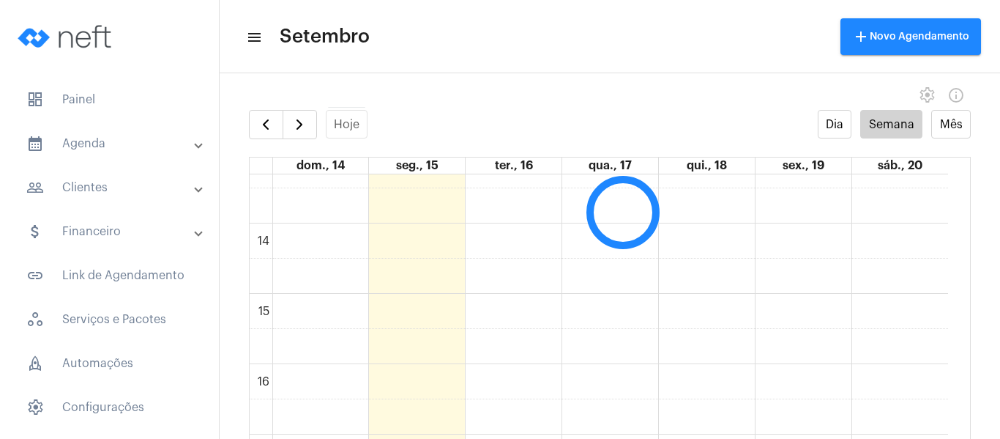
scroll to position [422, 0]
